Goal: Register for event/course

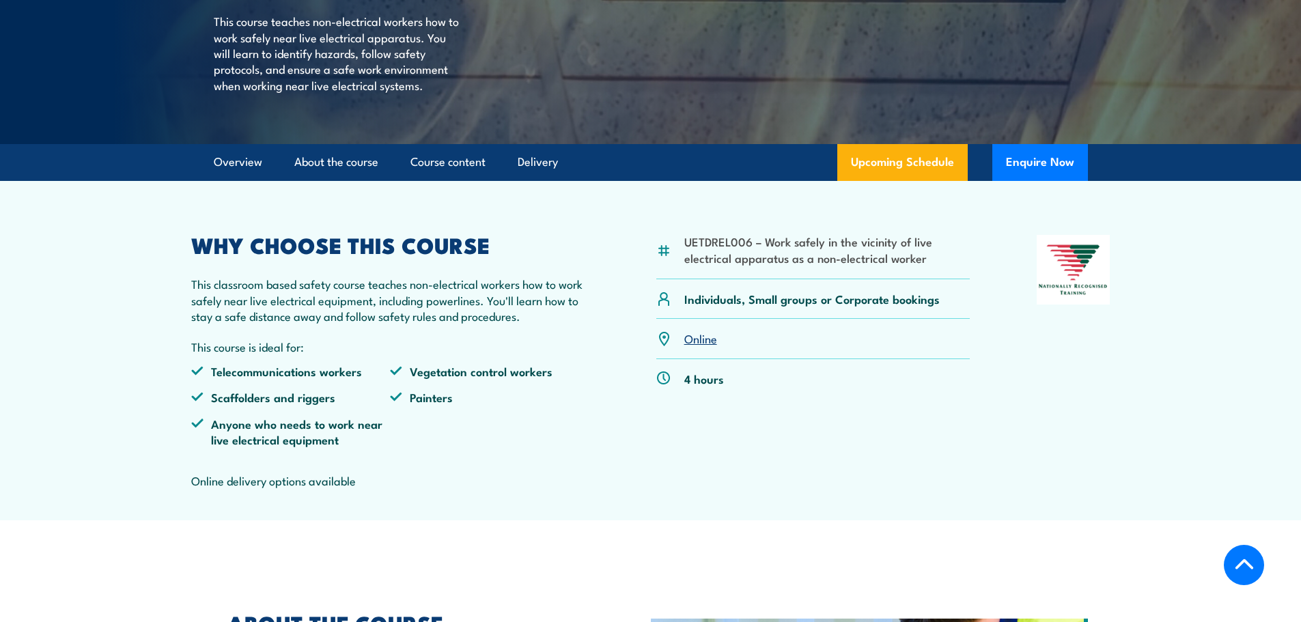
click at [697, 346] on link "Online" at bounding box center [700, 338] width 33 height 16
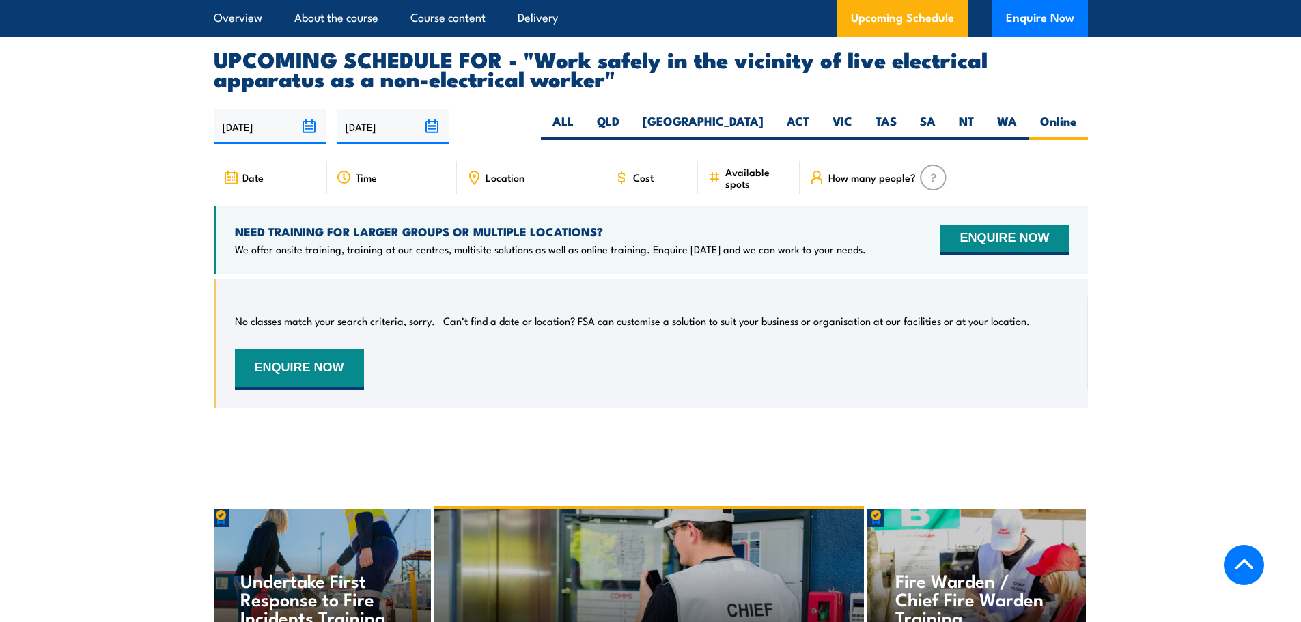
scroll to position [2160, 0]
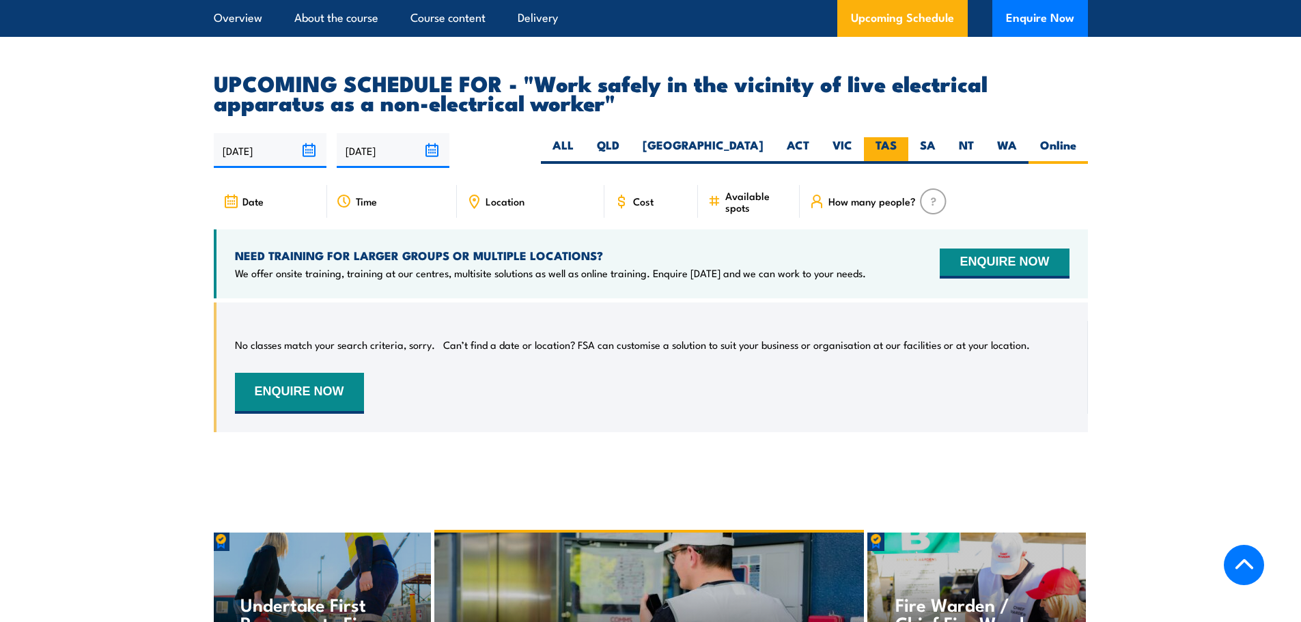
click at [883, 145] on label "TAS" at bounding box center [886, 150] width 44 height 27
click at [897, 145] on input "TAS" at bounding box center [901, 141] width 9 height 9
radio input "true"
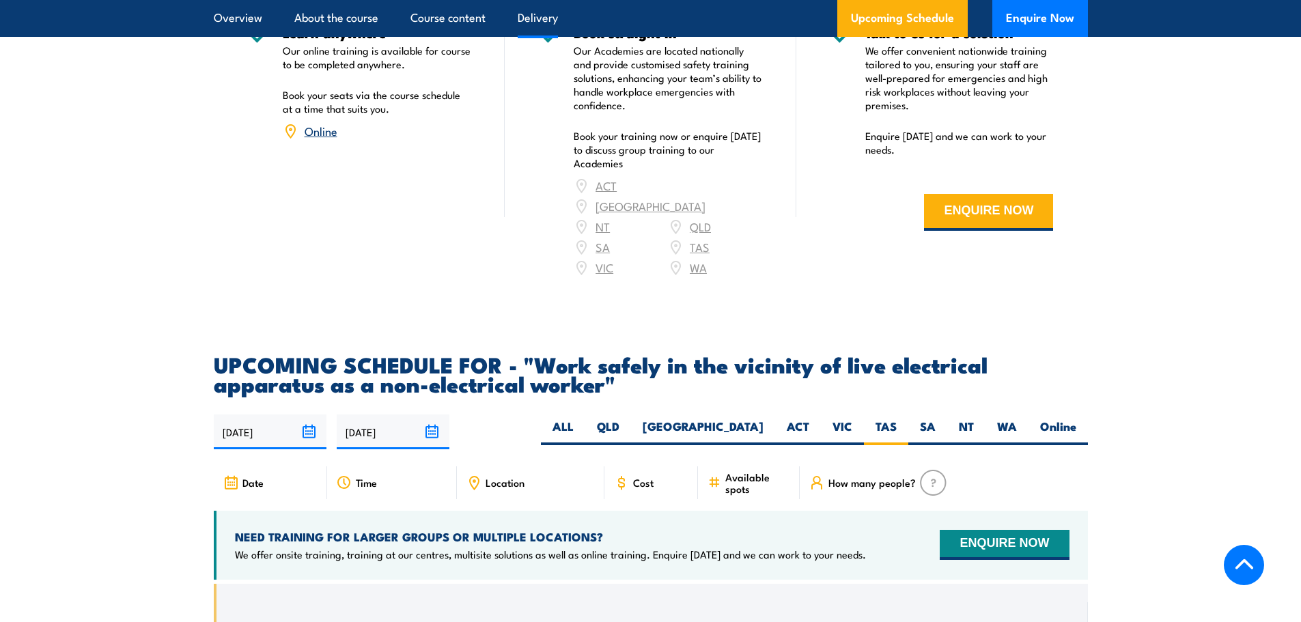
scroll to position [1613, 0]
